Goal: Communication & Community: Answer question/provide support

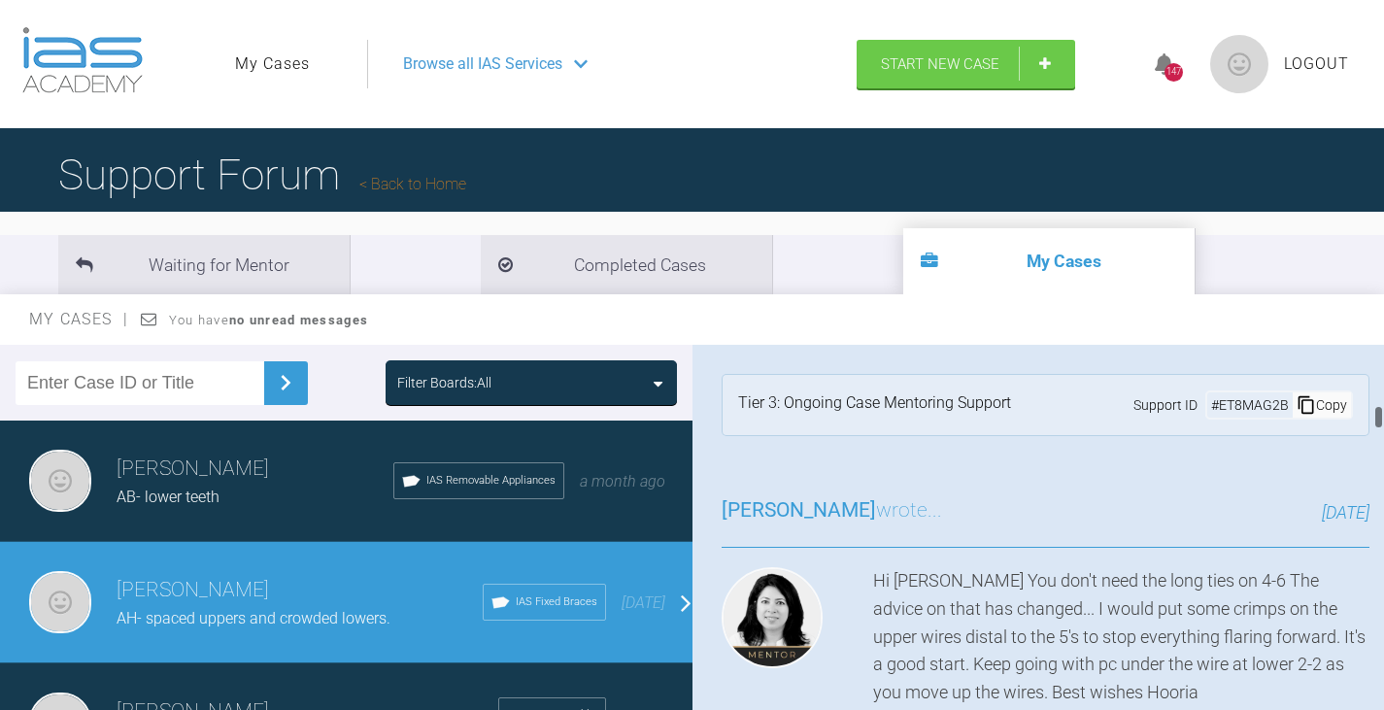
scroll to position [1069, 0]
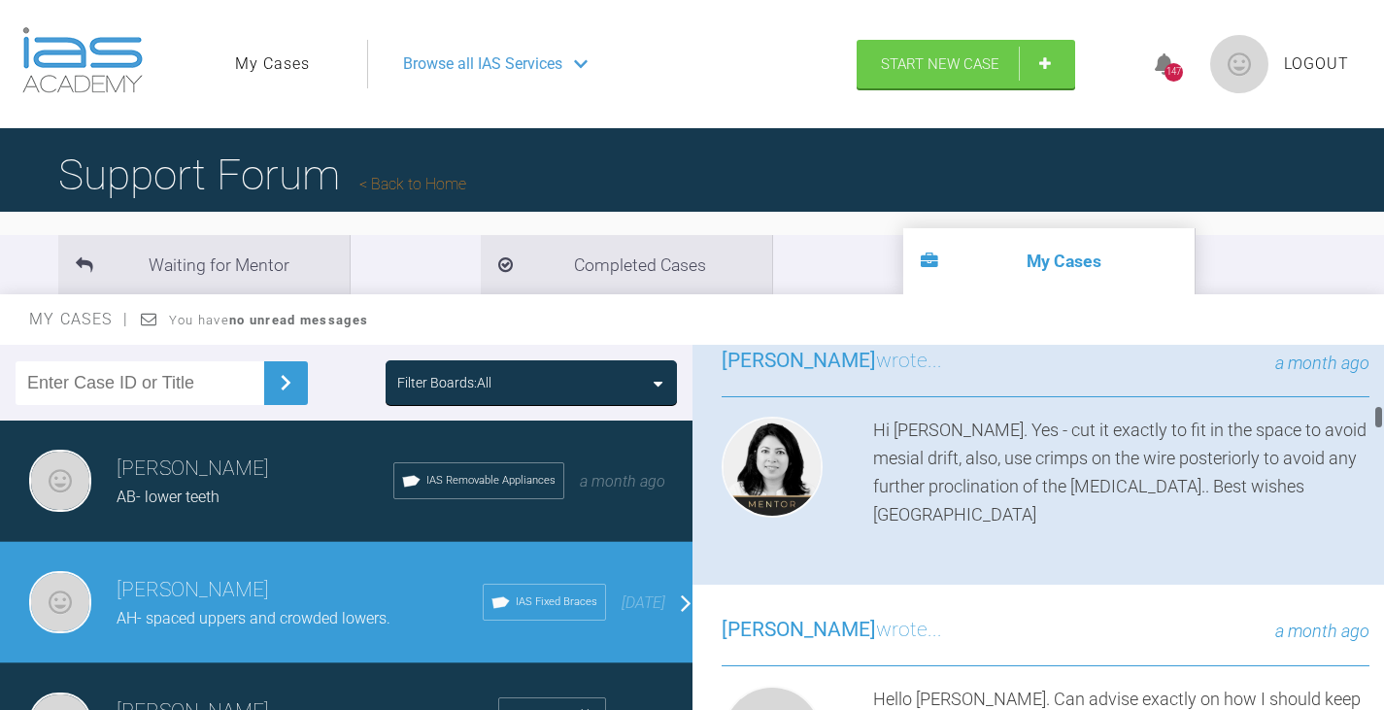
drag, startPoint x: 0, startPoint y: 0, endPoint x: 1394, endPoint y: 452, distance: 1465.5
click at [1383, 452] on html "My Cases Logout Browse all IAS Services Start New Case 147 Logout Support Forum…" at bounding box center [692, 456] width 1384 height 912
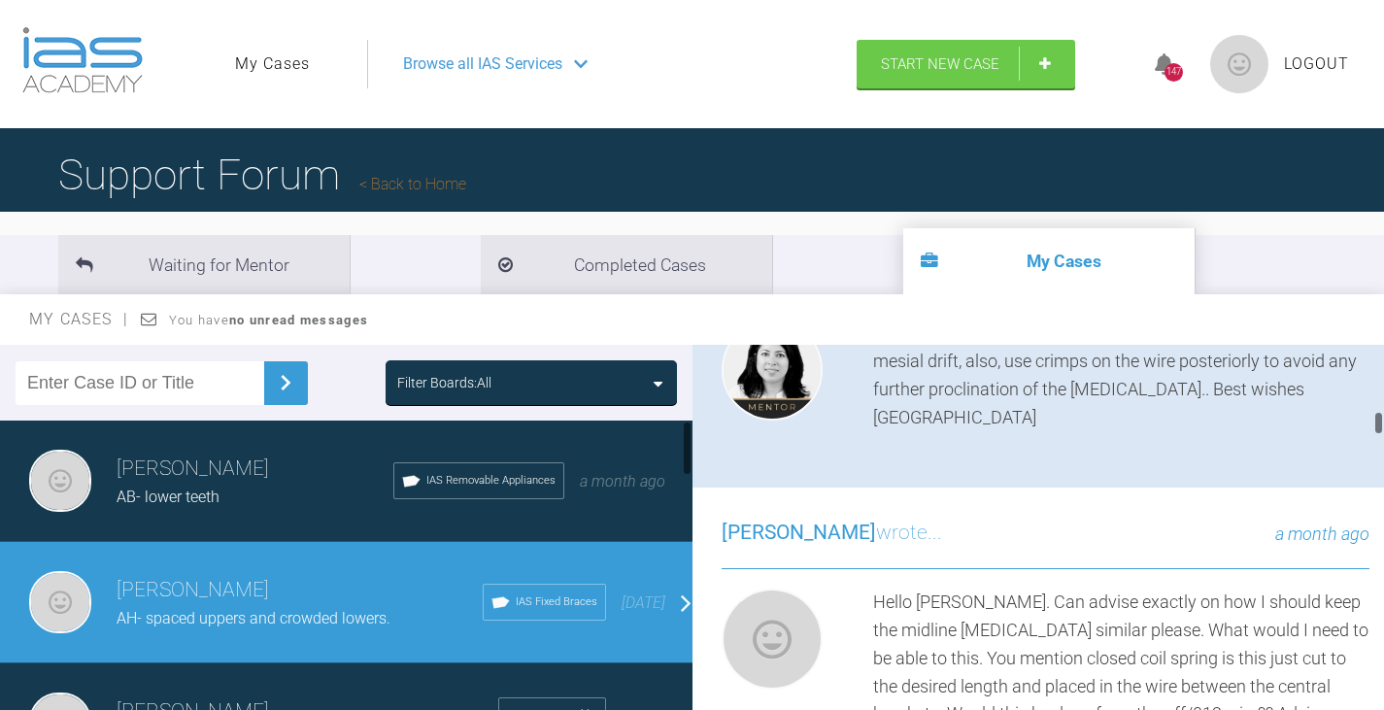
click at [189, 616] on span "AH- spaced uppers and crowded lowers." at bounding box center [254, 618] width 274 height 18
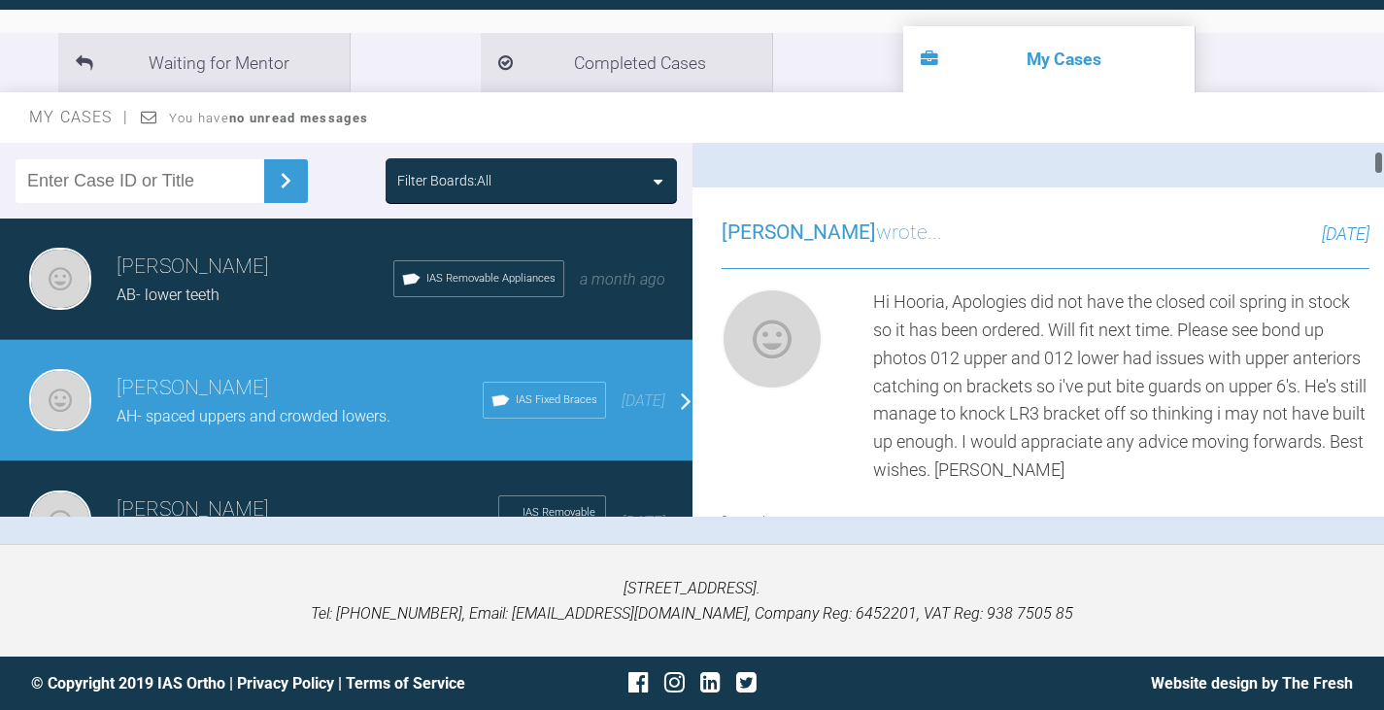
scroll to position [0, 0]
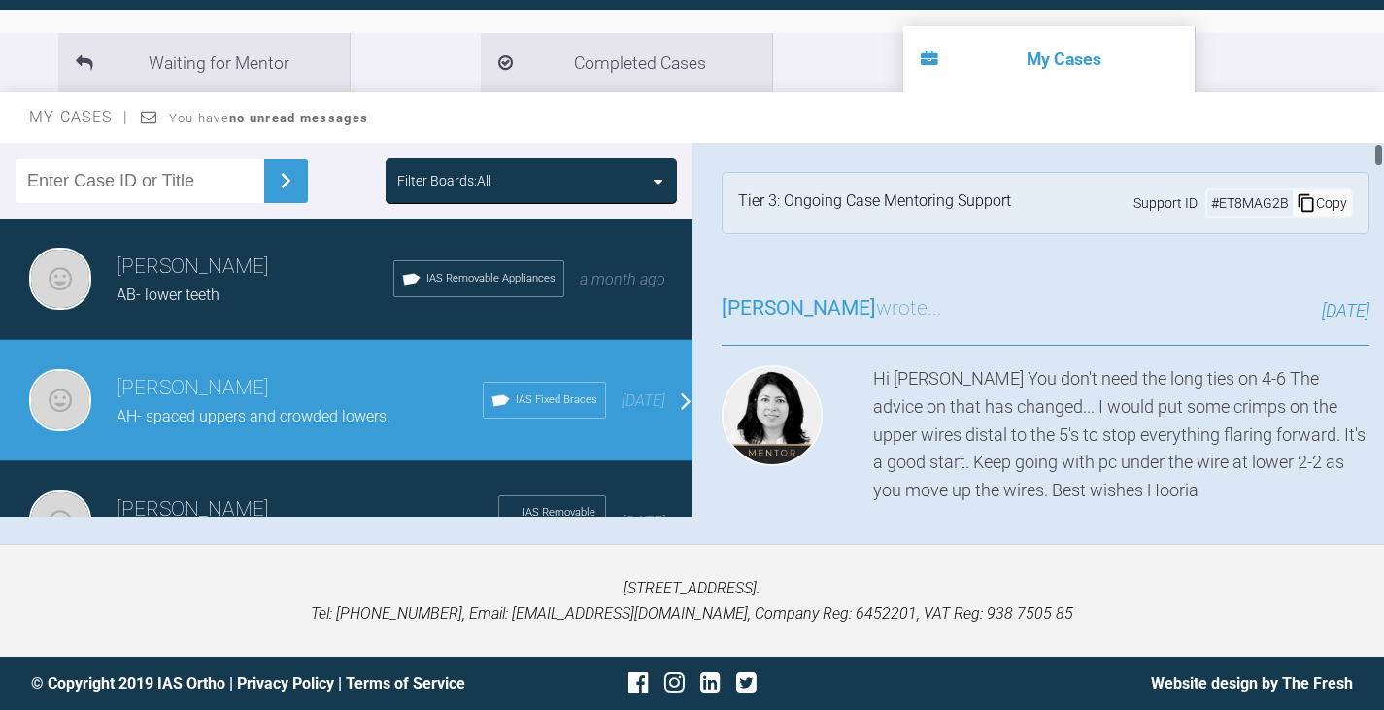
drag, startPoint x: 1378, startPoint y: 367, endPoint x: 1354, endPoint y: 107, distance: 261.4
click at [1354, 107] on div "My Cases You have no unread messages Filter Boards: All [PERSON_NAME] AB- lower…" at bounding box center [692, 318] width 1384 height 452
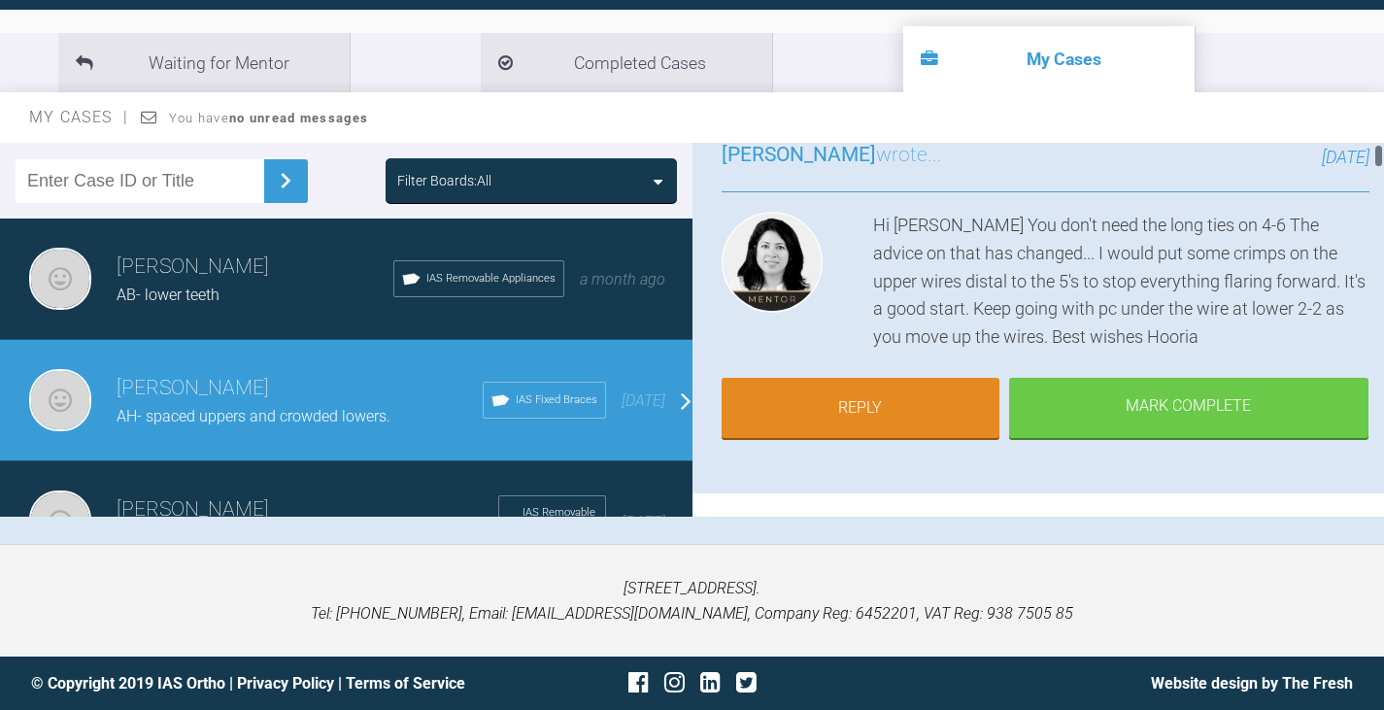
scroll to position [170, 0]
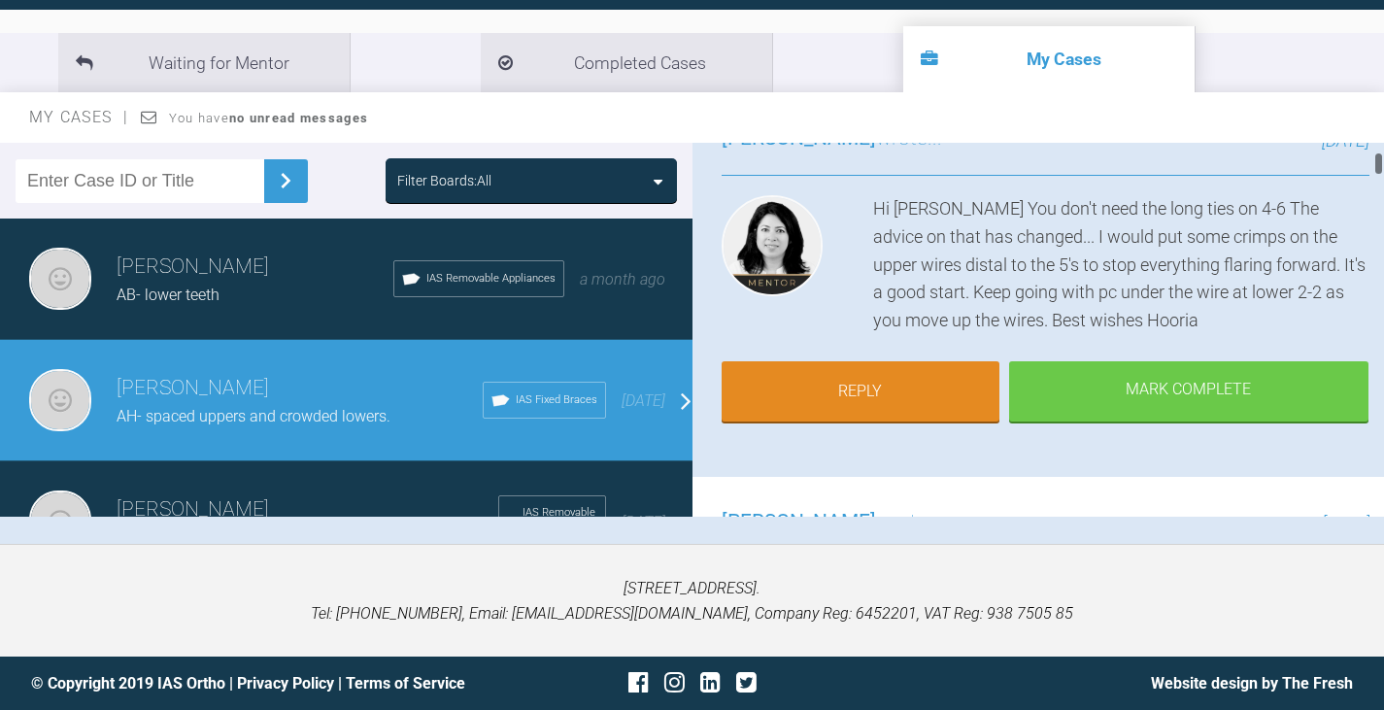
drag, startPoint x: 1378, startPoint y: 154, endPoint x: 1380, endPoint y: 164, distance: 9.9
click at [1380, 164] on div at bounding box center [1379, 164] width 7 height 24
click at [926, 381] on link "Reply" at bounding box center [861, 393] width 278 height 60
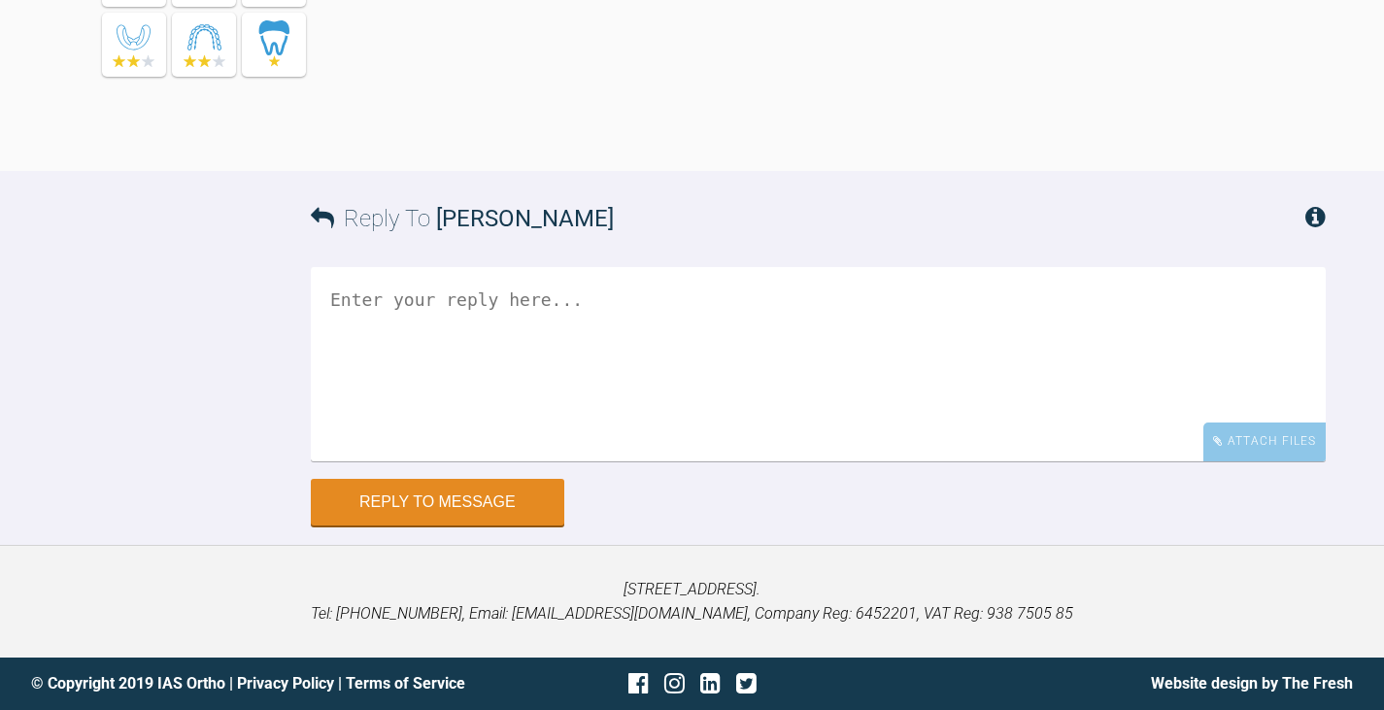
scroll to position [10061, 0]
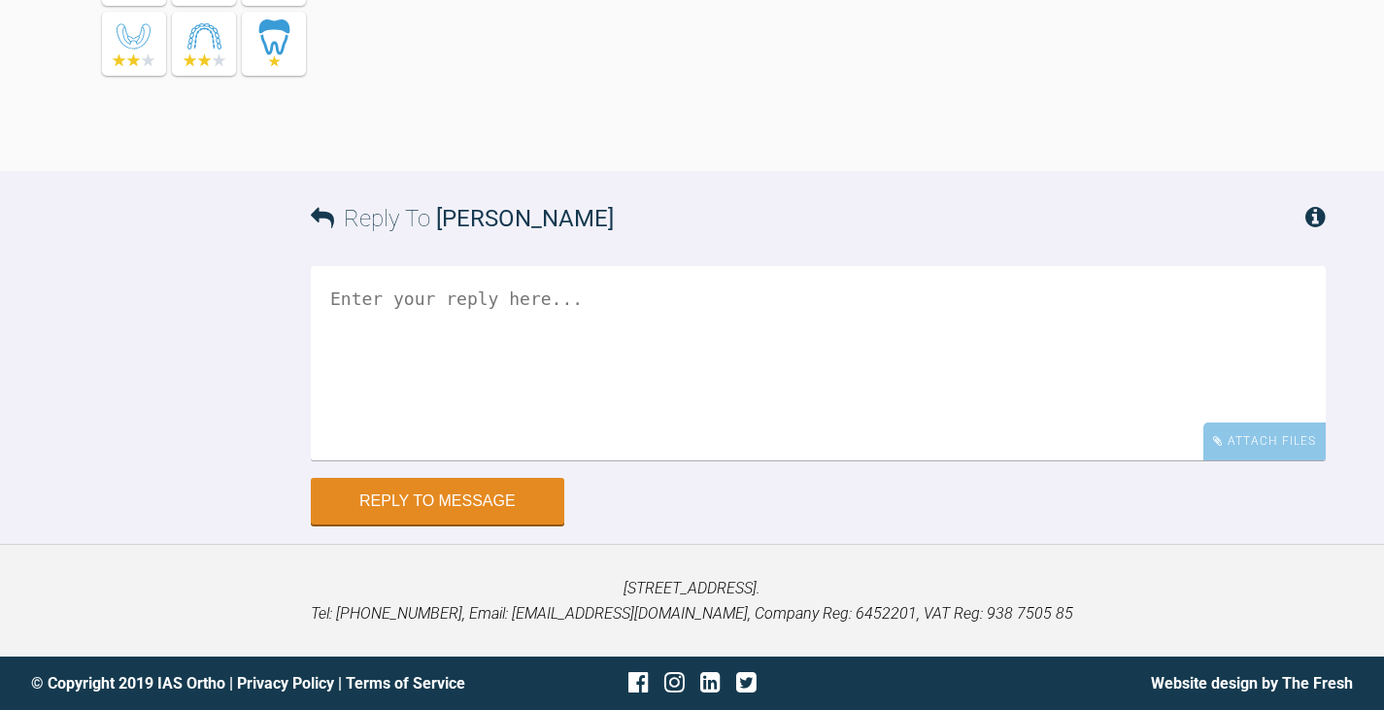
click at [496, 298] on textarea at bounding box center [818, 363] width 1015 height 194
type textarea "Hi Hooria,"
click at [1231, 449] on div "Attach Files" at bounding box center [1265, 442] width 122 height 38
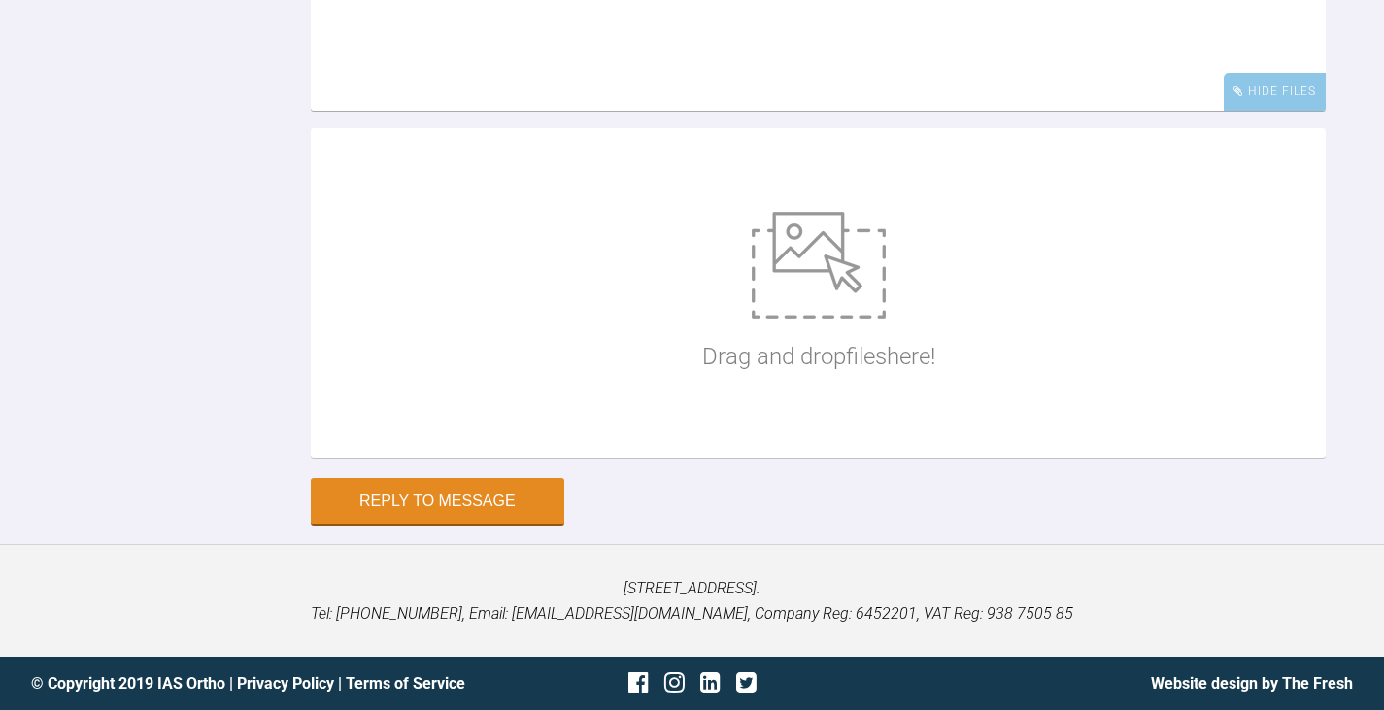
click at [817, 319] on img at bounding box center [819, 265] width 134 height 107
type input "C:\fakepath\IMG_3264.JPG"
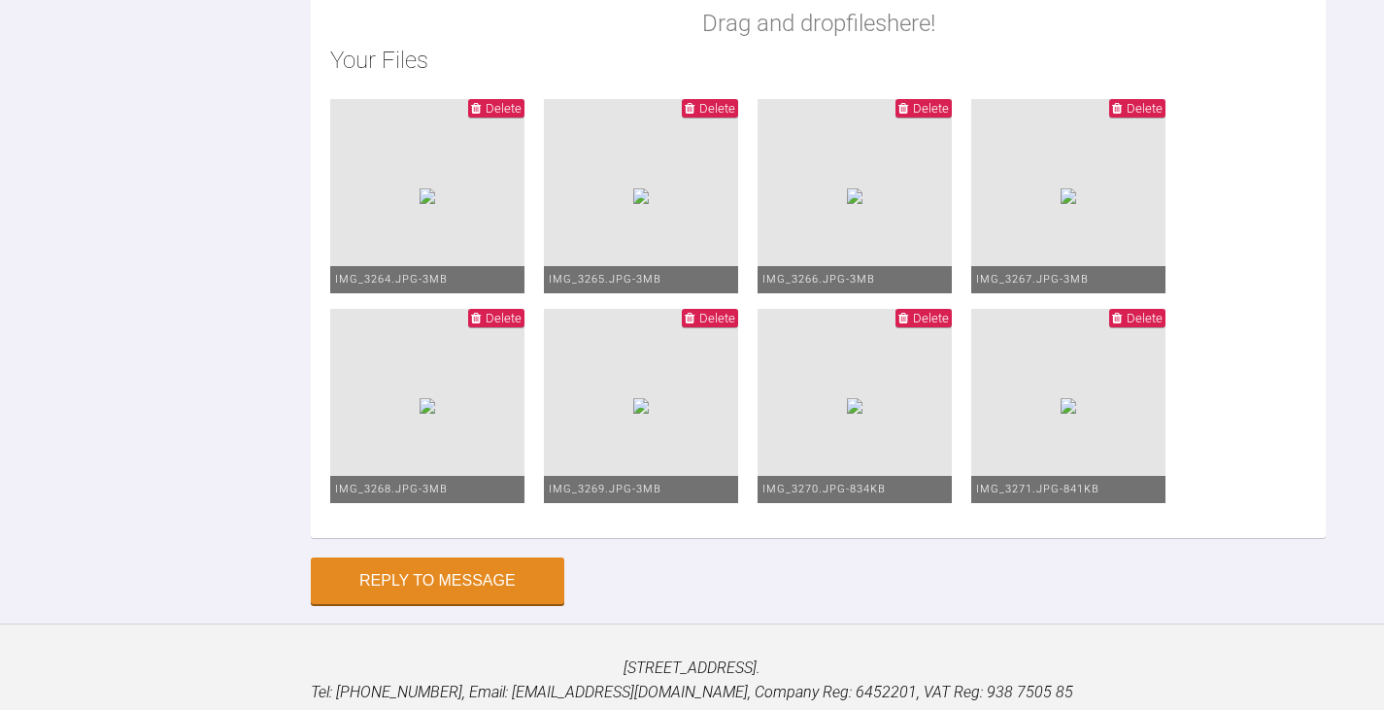
drag, startPoint x: 912, startPoint y: 376, endPoint x: 861, endPoint y: 378, distance: 51.5
drag, startPoint x: 1106, startPoint y: 375, endPoint x: 1164, endPoint y: 371, distance: 58.4
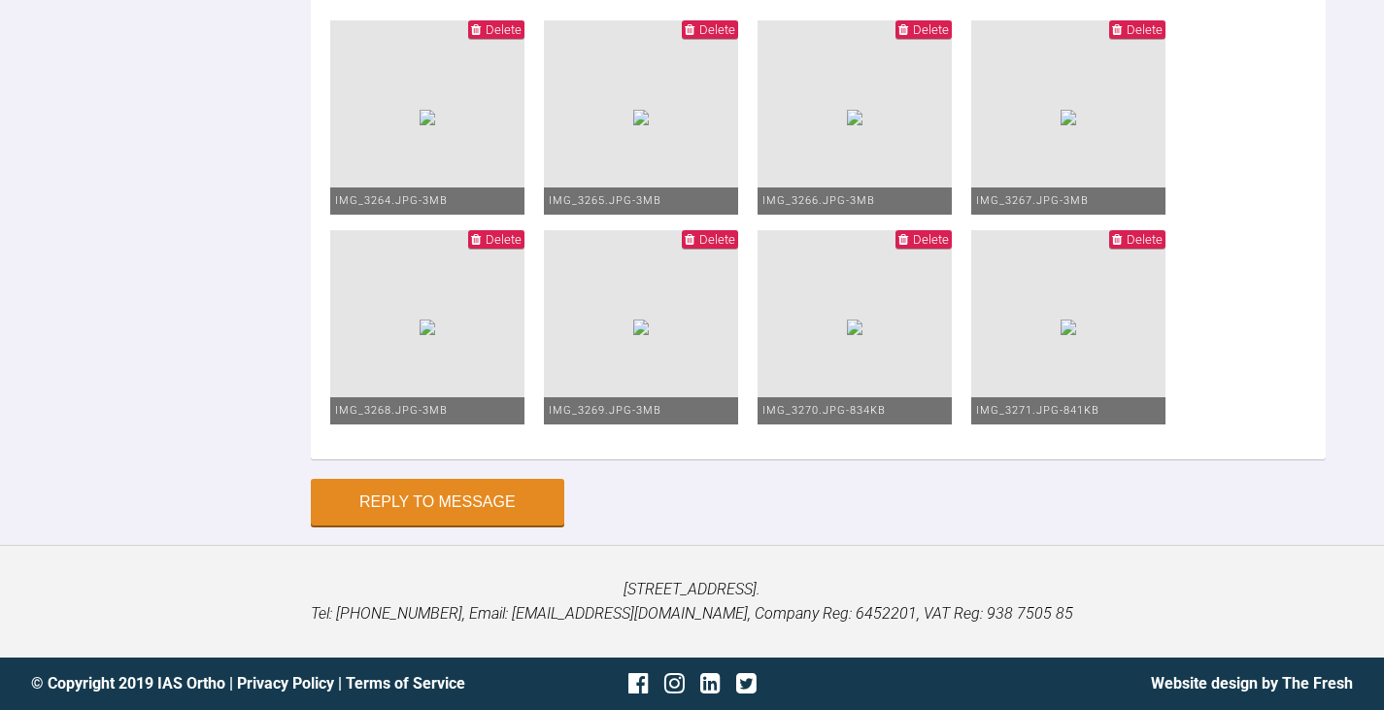
scroll to position [10801, 0]
type textarea "Hi Hooria, 016 and 016 placed uppers, PC between L2-2 CCS placed between 11,21,…"
click at [453, 528] on button "Reply to Message" at bounding box center [438, 504] width 254 height 47
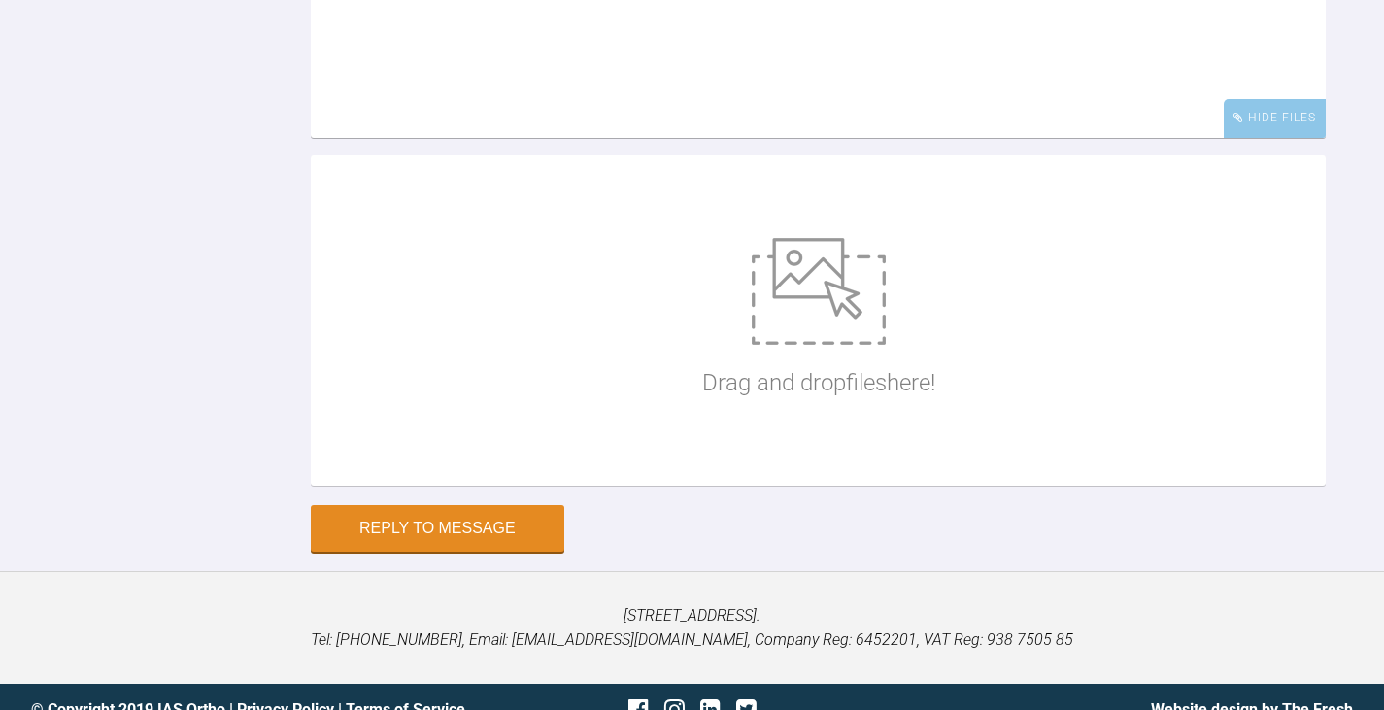
scroll to position [10437, 0]
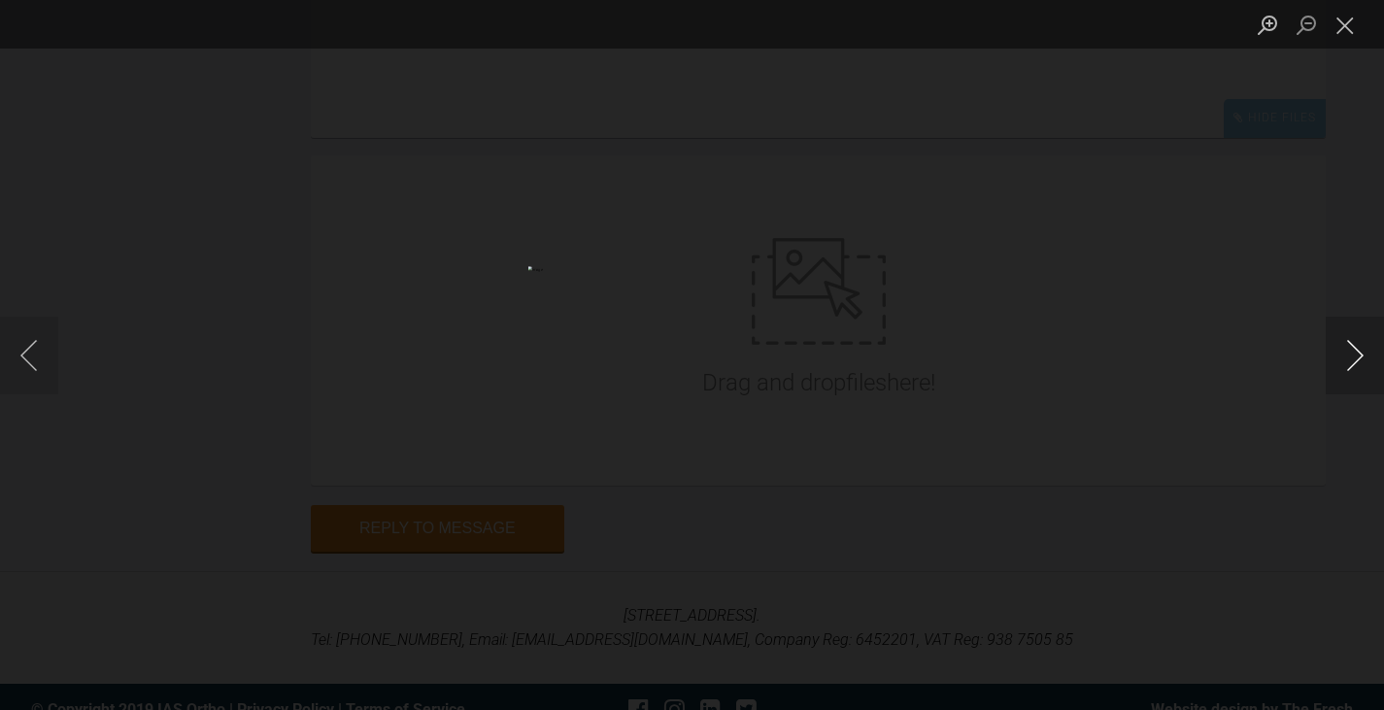
click at [1358, 360] on button "Next image" at bounding box center [1355, 356] width 58 height 78
click at [1358, 359] on button "Next image" at bounding box center [1355, 356] width 58 height 78
